Goal: Navigation & Orientation: Find specific page/section

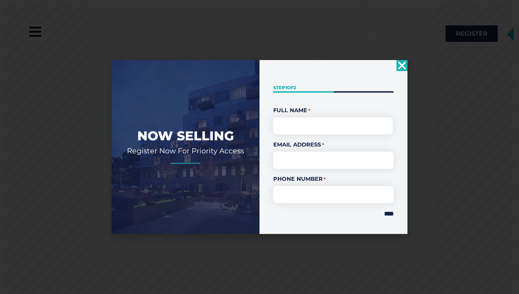
click at [396, 67] on div "" * " indicates required fields Step 1 of 2 50% Full Name * First Email Address…" at bounding box center [334, 147] width 148 height 174
click at [401, 67] on use "Close" at bounding box center [402, 65] width 8 height 8
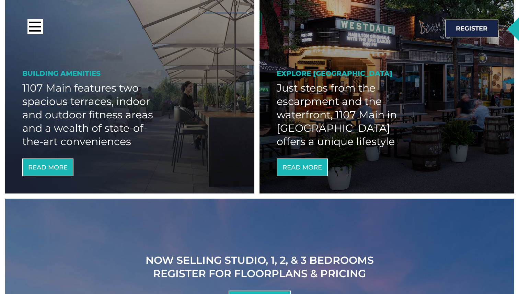
scroll to position [844, 0]
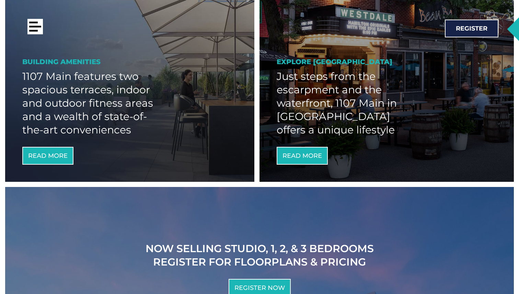
click at [42, 24] on div at bounding box center [34, 26] width 15 height 15
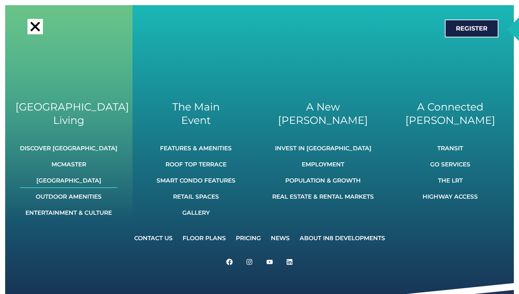
click at [83, 176] on link "[GEOGRAPHIC_DATA]" at bounding box center [69, 180] width 98 height 15
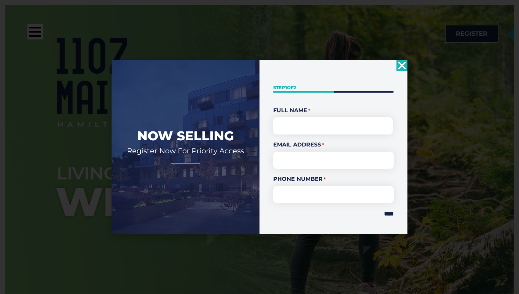
click at [406, 64] on icon "Close" at bounding box center [402, 65] width 11 height 11
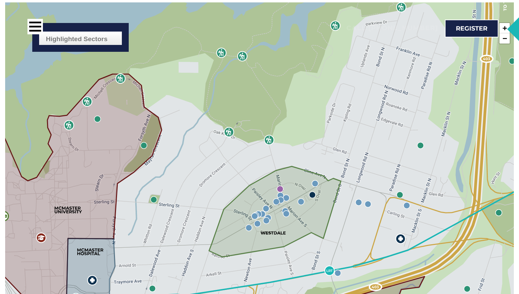
scroll to position [1056, 0]
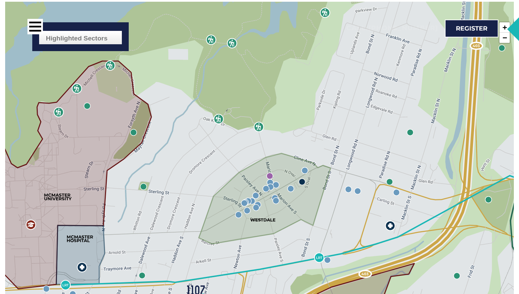
drag, startPoint x: 355, startPoint y: 205, endPoint x: 342, endPoint y: 170, distance: 37.7
click at [342, 170] on div "Highlighted Sectors Civic & Education Restaurants & Shopping Businesses Parks &…" at bounding box center [259, 208] width 509 height 412
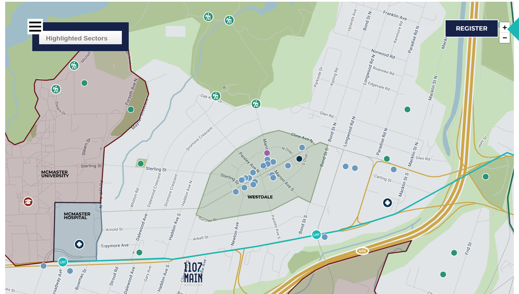
click at [389, 198] on img at bounding box center [387, 203] width 10 height 10
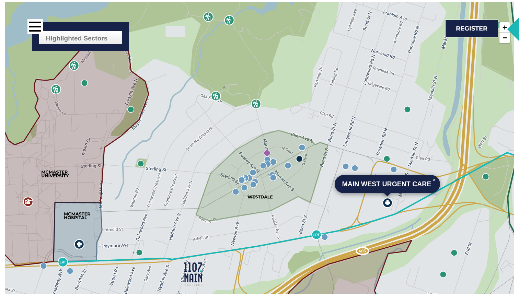
click at [368, 175] on div "Main West Urgent Care × Highlighted Sectors Civic & Education Restaurants & Sho…" at bounding box center [259, 208] width 509 height 412
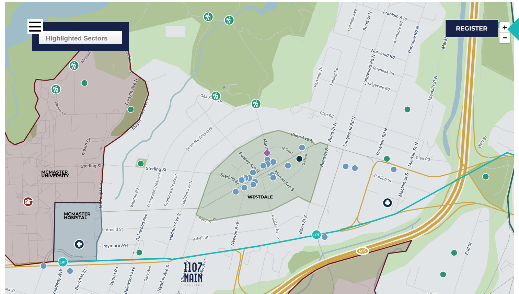
click at [387, 156] on img at bounding box center [386, 159] width 7 height 7
click at [386, 156] on img at bounding box center [386, 159] width 7 height 7
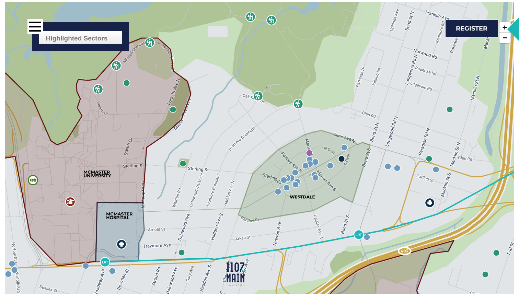
drag, startPoint x: 367, startPoint y: 163, endPoint x: 425, endPoint y: 166, distance: 57.4
click at [425, 165] on div "Highlighted Sectors Civic & Education Restaurants & Shopping Businesses Parks &…" at bounding box center [259, 208] width 509 height 412
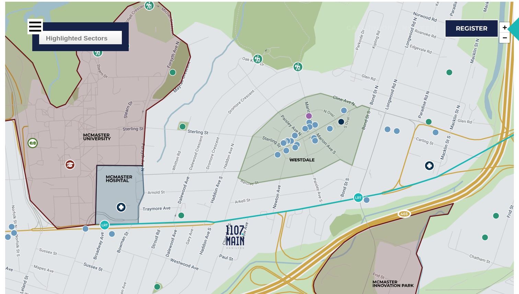
drag, startPoint x: 425, startPoint y: 166, endPoint x: 400, endPoint y: 121, distance: 51.5
click at [400, 121] on div "Highlighted Sectors Civic & Education Restaurants & Shopping Businesses Parks &…" at bounding box center [259, 208] width 509 height 412
